Goal: Task Accomplishment & Management: Use online tool/utility

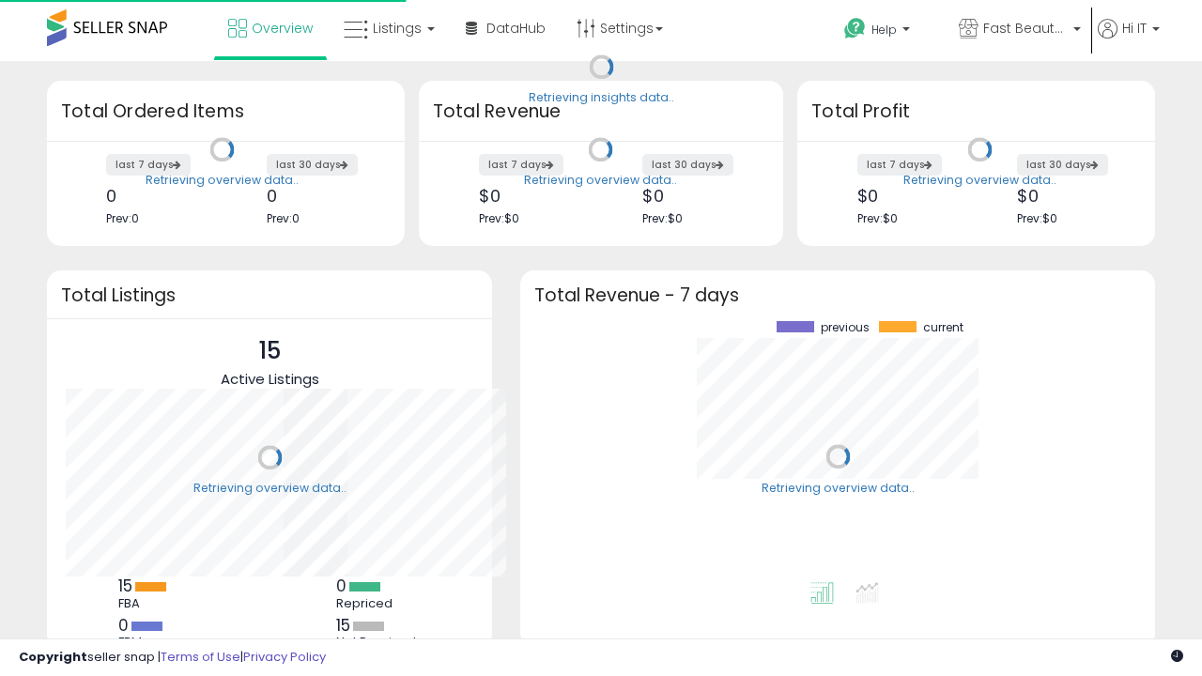
scroll to position [261, 597]
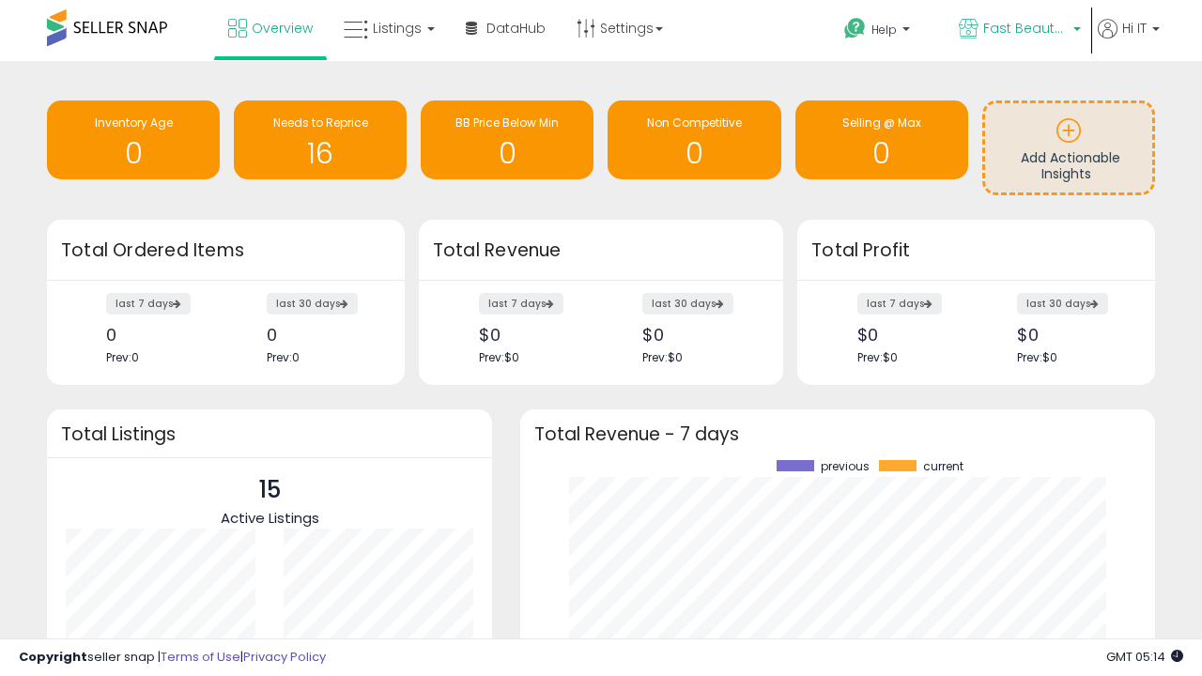
click at [1018, 30] on span "Fast Beauty ([GEOGRAPHIC_DATA])" at bounding box center [1026, 28] width 85 height 19
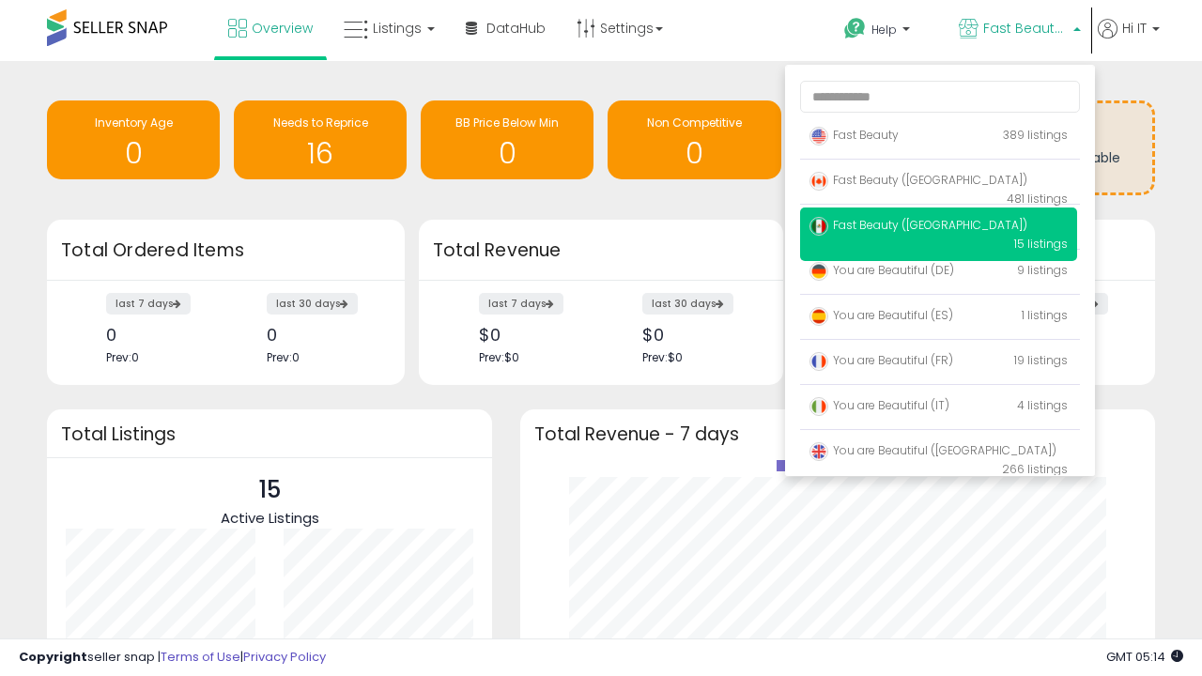
click at [938, 183] on span "Fast Beauty ([GEOGRAPHIC_DATA])" at bounding box center [919, 180] width 218 height 16
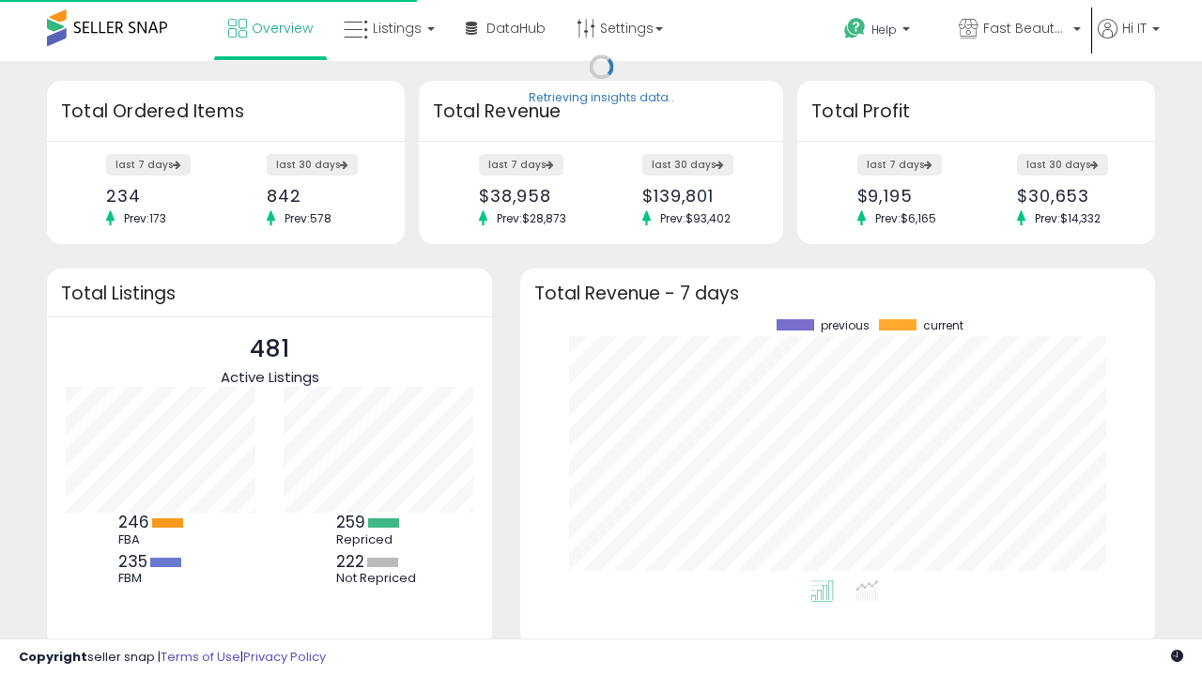
scroll to position [261, 597]
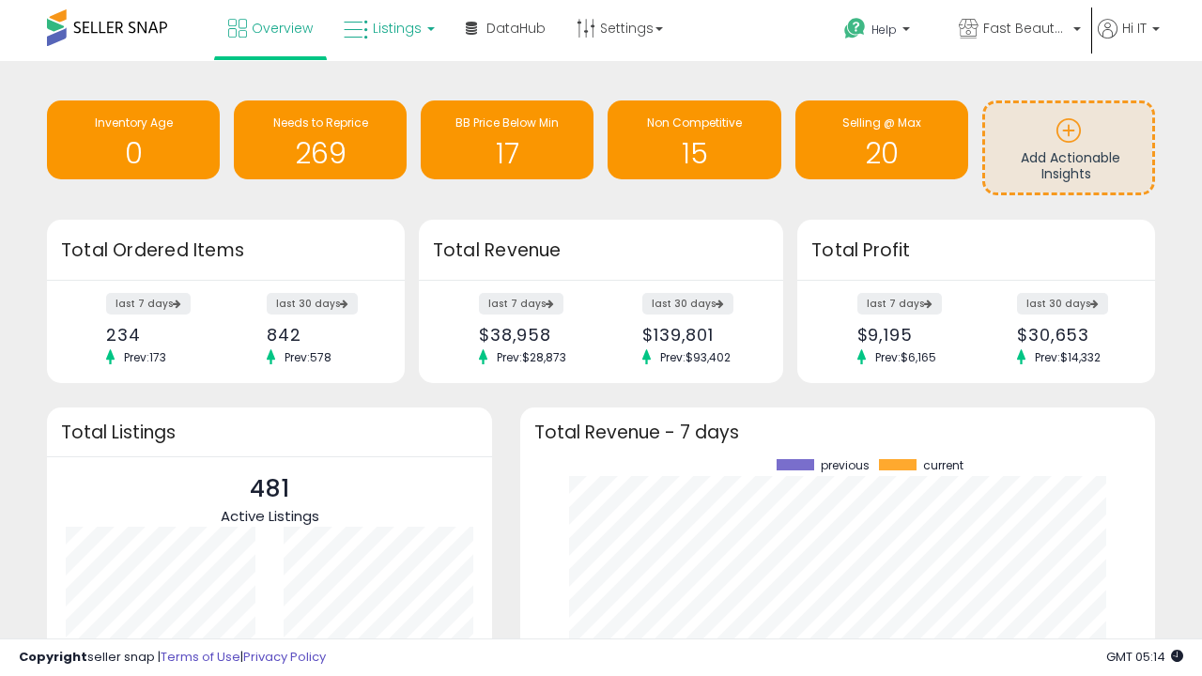
click at [387, 28] on span "Listings" at bounding box center [397, 28] width 49 height 19
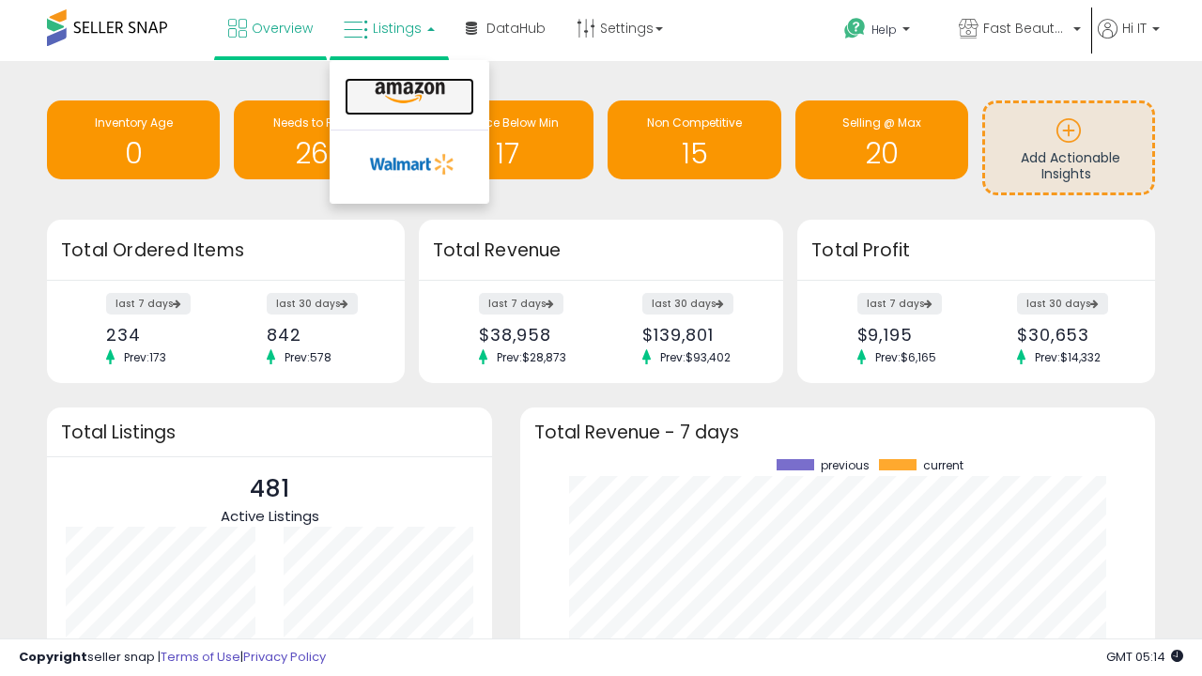
click at [408, 93] on icon at bounding box center [410, 93] width 82 height 24
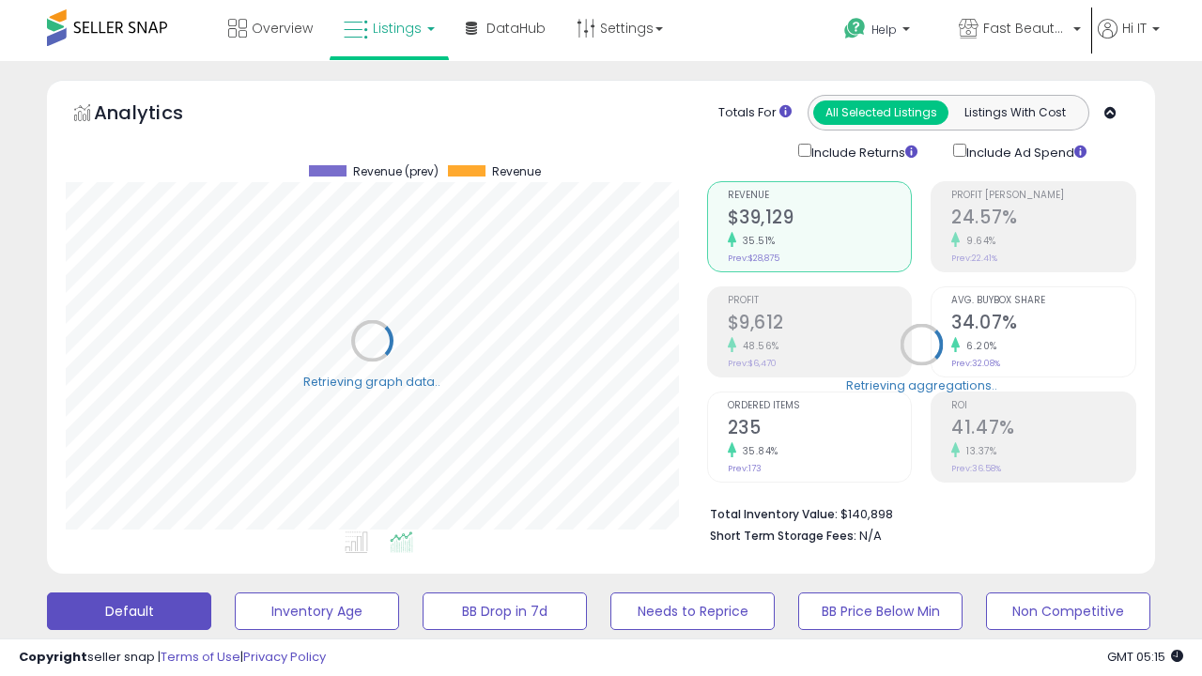
scroll to position [385, 641]
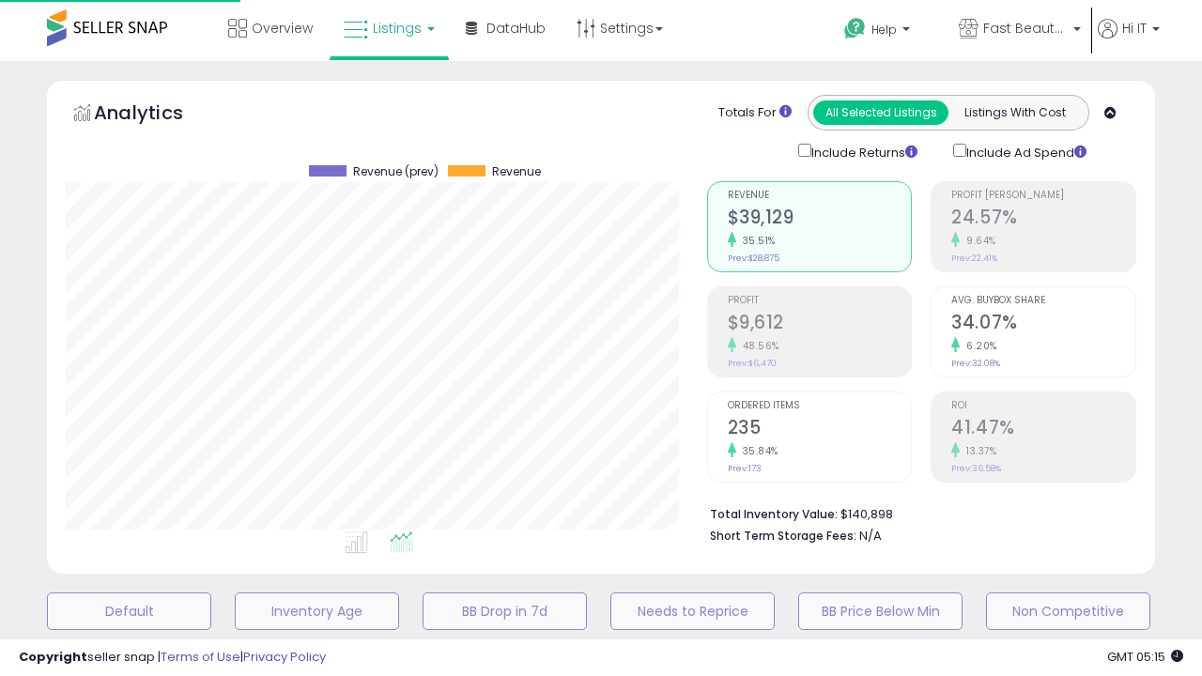
scroll to position [364, 0]
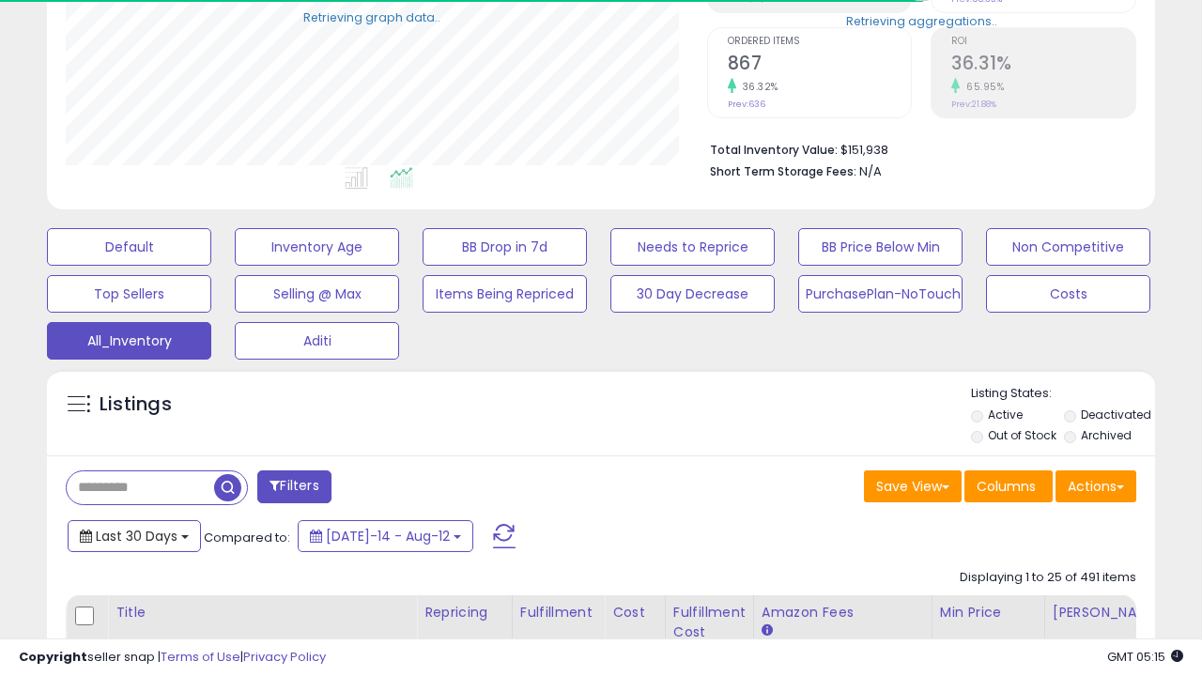
click at [133, 535] on span "Last 30 Days" at bounding box center [137, 536] width 82 height 19
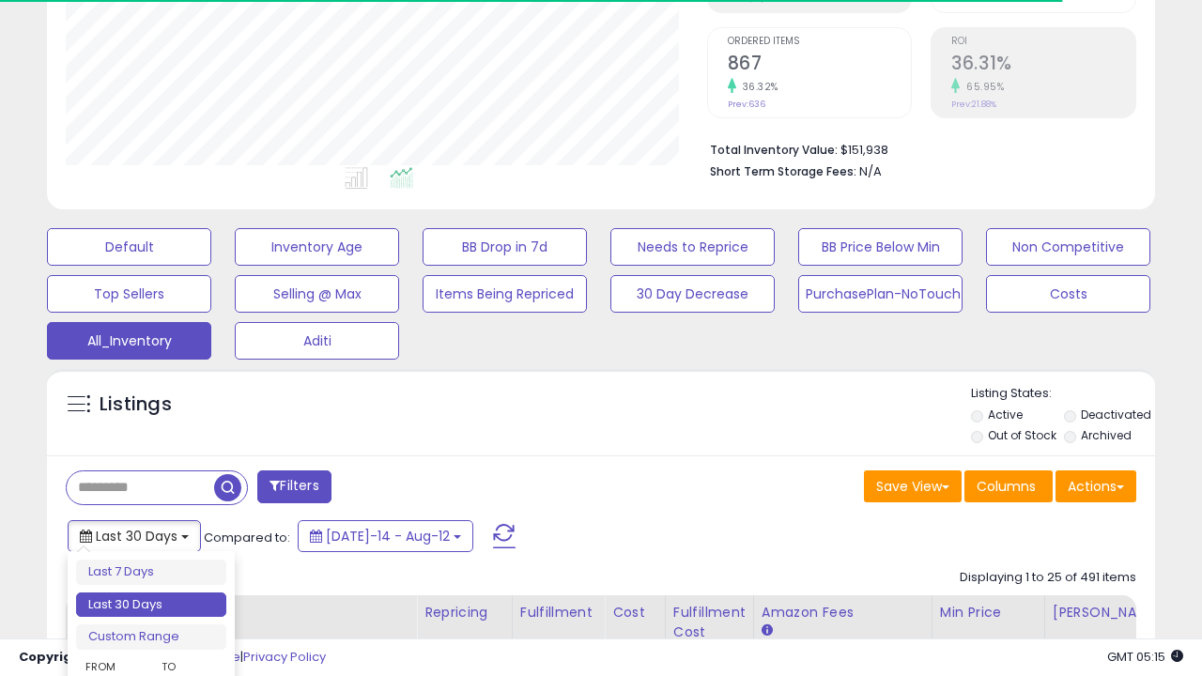
scroll to position [385, 641]
click at [151, 605] on li "Last 30 Days" at bounding box center [151, 605] width 150 height 25
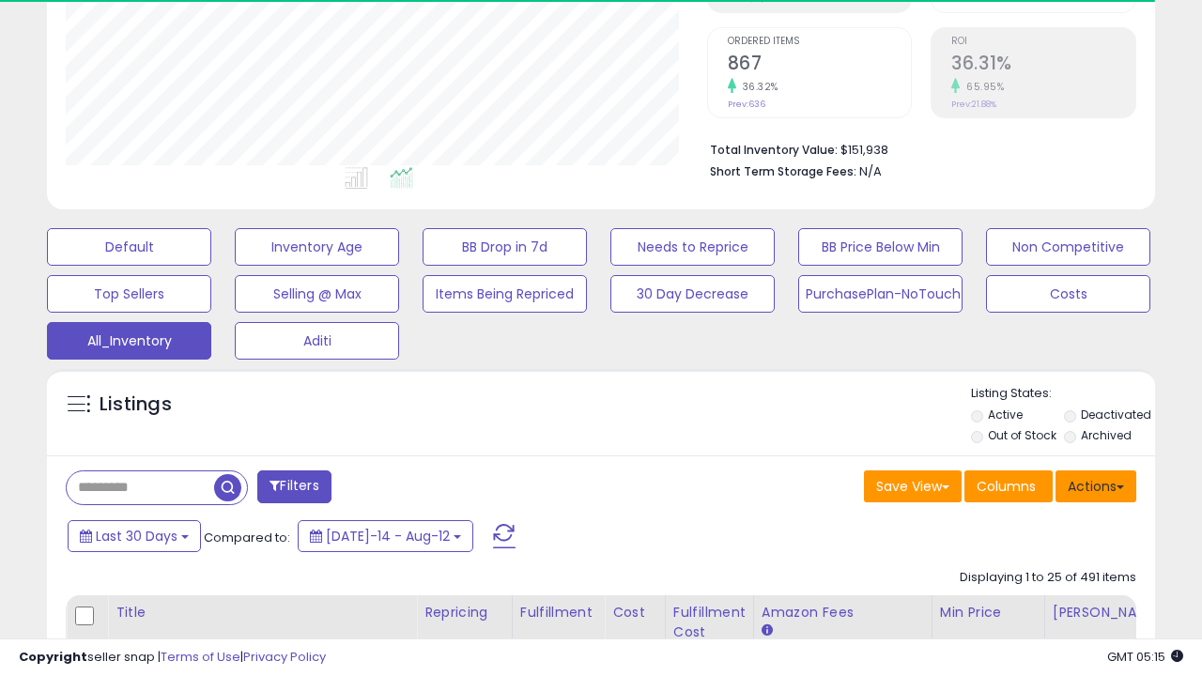
click at [1096, 485] on button "Actions" at bounding box center [1096, 487] width 81 height 32
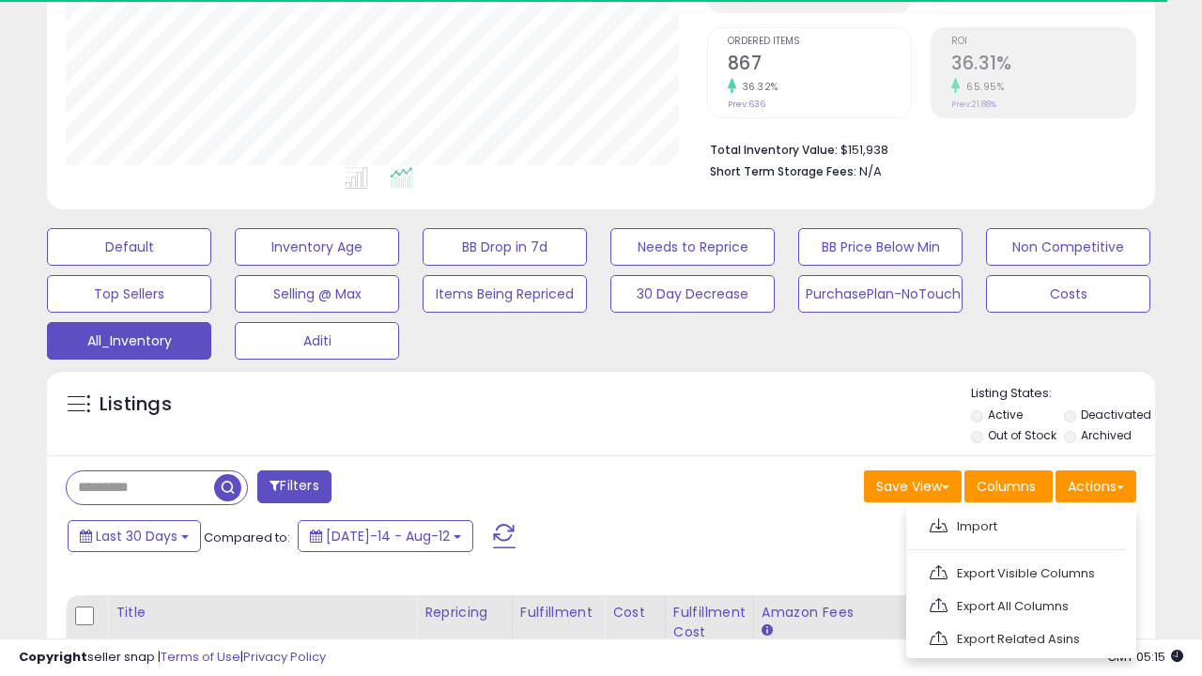
click at [1019, 604] on link "Export All Columns" at bounding box center [1020, 606] width 206 height 29
